Goal: Find specific page/section: Find specific page/section

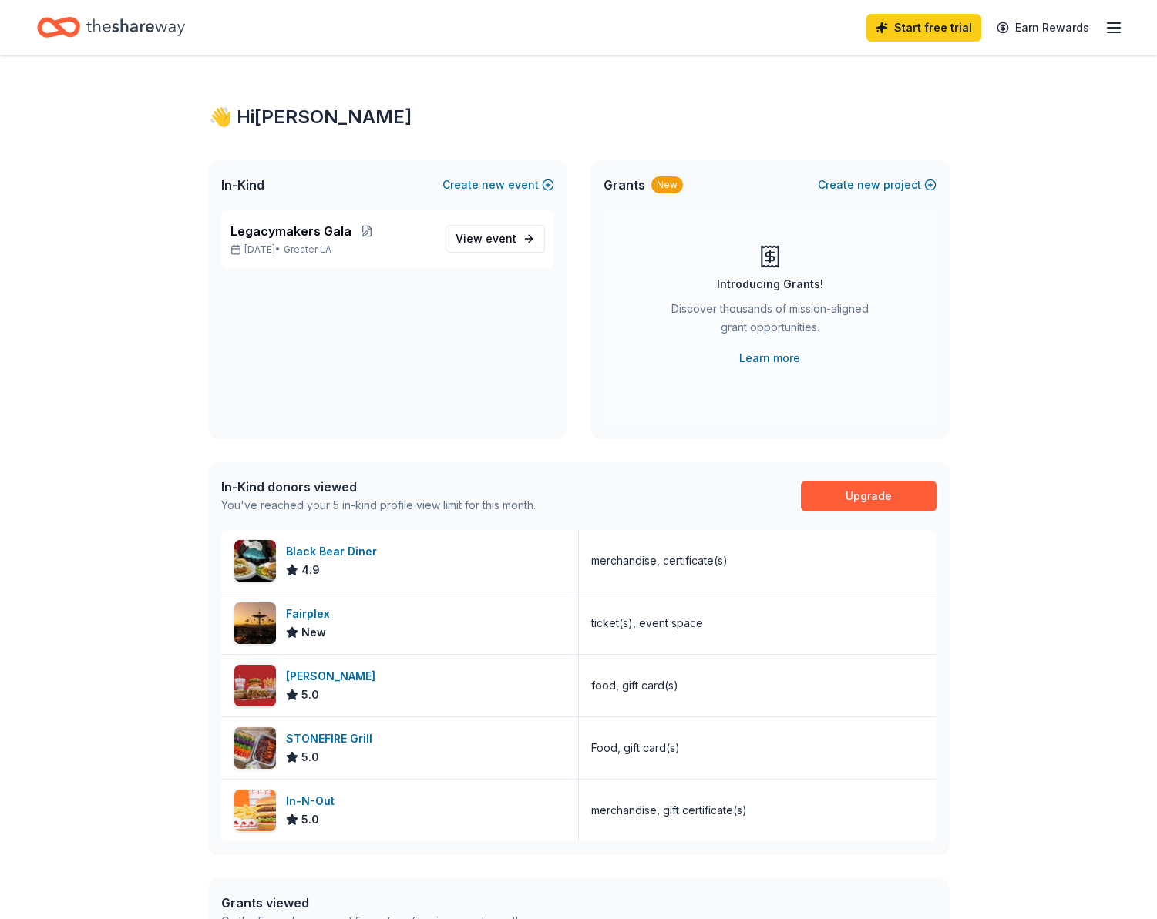
click at [153, 18] on icon "Home" at bounding box center [135, 28] width 99 height 32
click at [365, 227] on button at bounding box center [366, 231] width 31 height 12
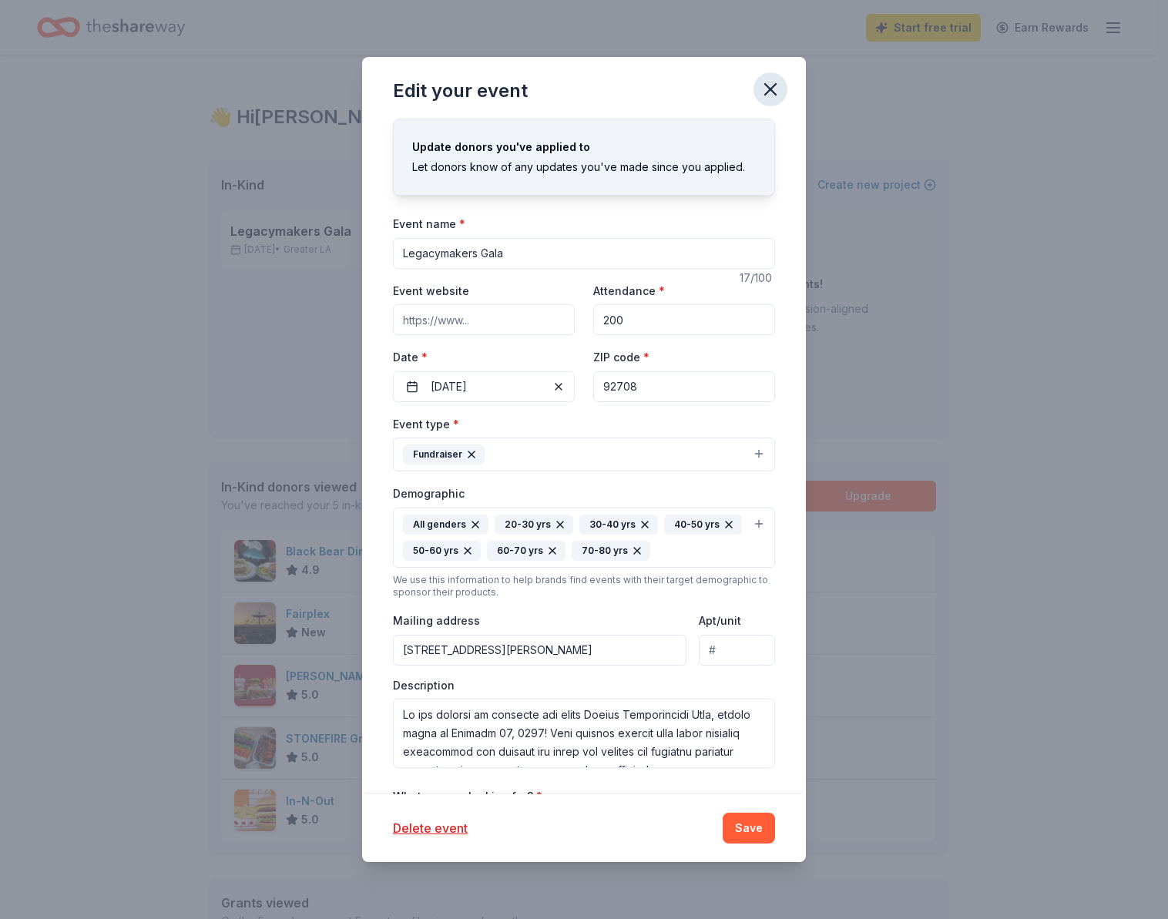
click at [764, 87] on icon "button" at bounding box center [771, 90] width 22 height 22
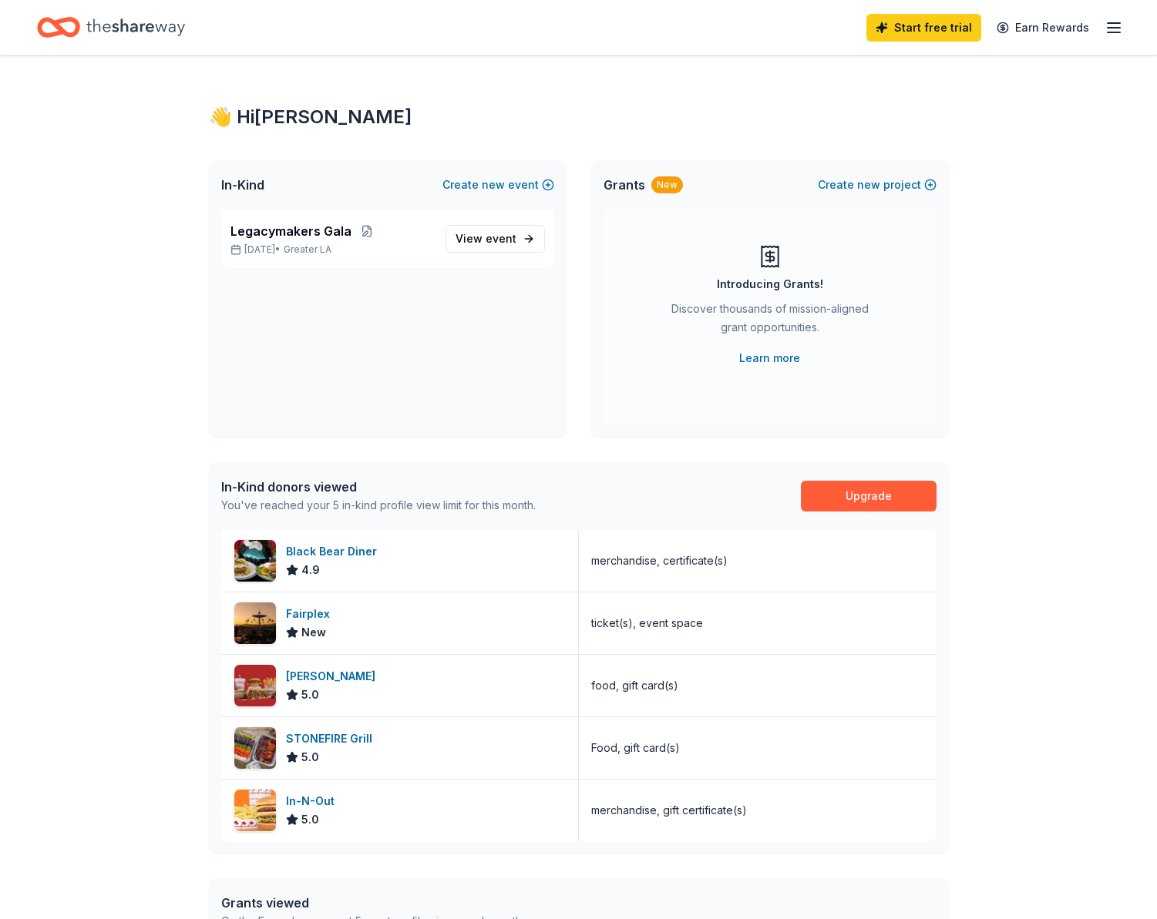
click at [1123, 24] on div "Start free trial Earn Rewards" at bounding box center [578, 27] width 1157 height 55
click at [1112, 25] on icon "button" at bounding box center [1113, 27] width 18 height 18
click at [966, 69] on div "👋 Hi [PERSON_NAME]" at bounding box center [1007, 62] width 205 height 18
drag, startPoint x: 590, startPoint y: 84, endPoint x: 581, endPoint y: 99, distance: 17.6
click at [581, 102] on div "👋 Hi [PERSON_NAME] In-Kind Create new event Legacymakers Gala [DATE] • Greater …" at bounding box center [578, 596] width 789 height 1082
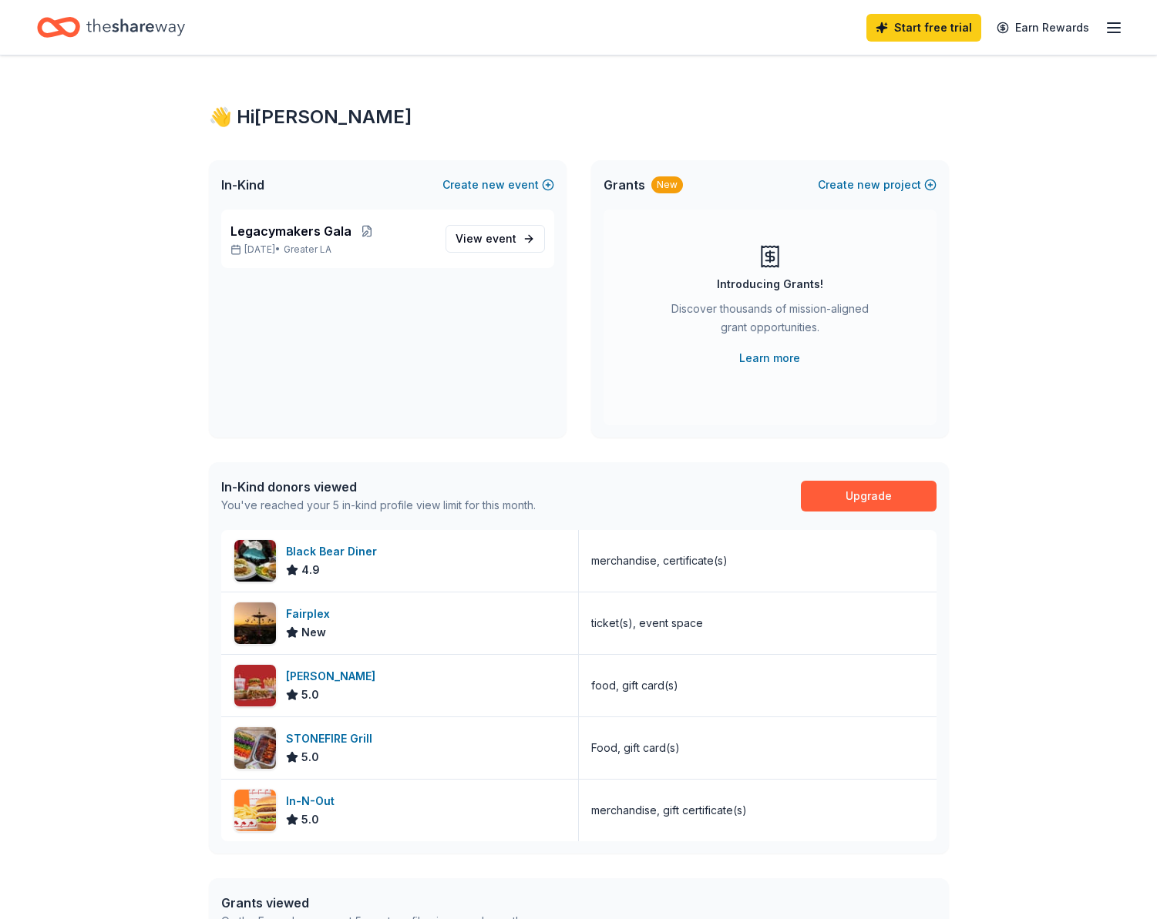
drag, startPoint x: 299, startPoint y: 133, endPoint x: 302, endPoint y: 124, distance: 9.7
click at [300, 133] on div "👋 Hi [PERSON_NAME] In-Kind Create new event Legacymakers Gala [DATE] • Greater …" at bounding box center [578, 596] width 789 height 1082
click at [492, 240] on span "event" at bounding box center [501, 238] width 31 height 13
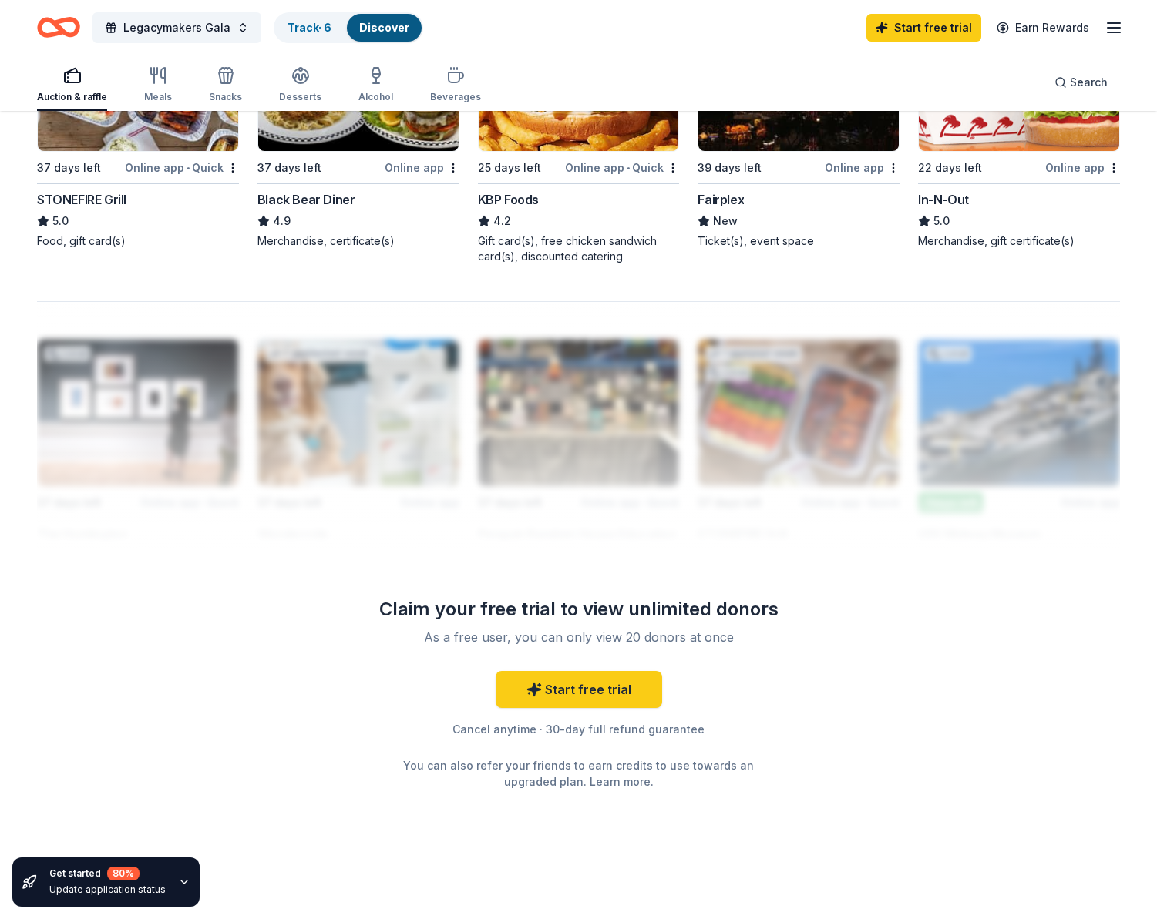
scroll to position [837, 0]
